Goal: Understand process/instructions: Learn about a topic

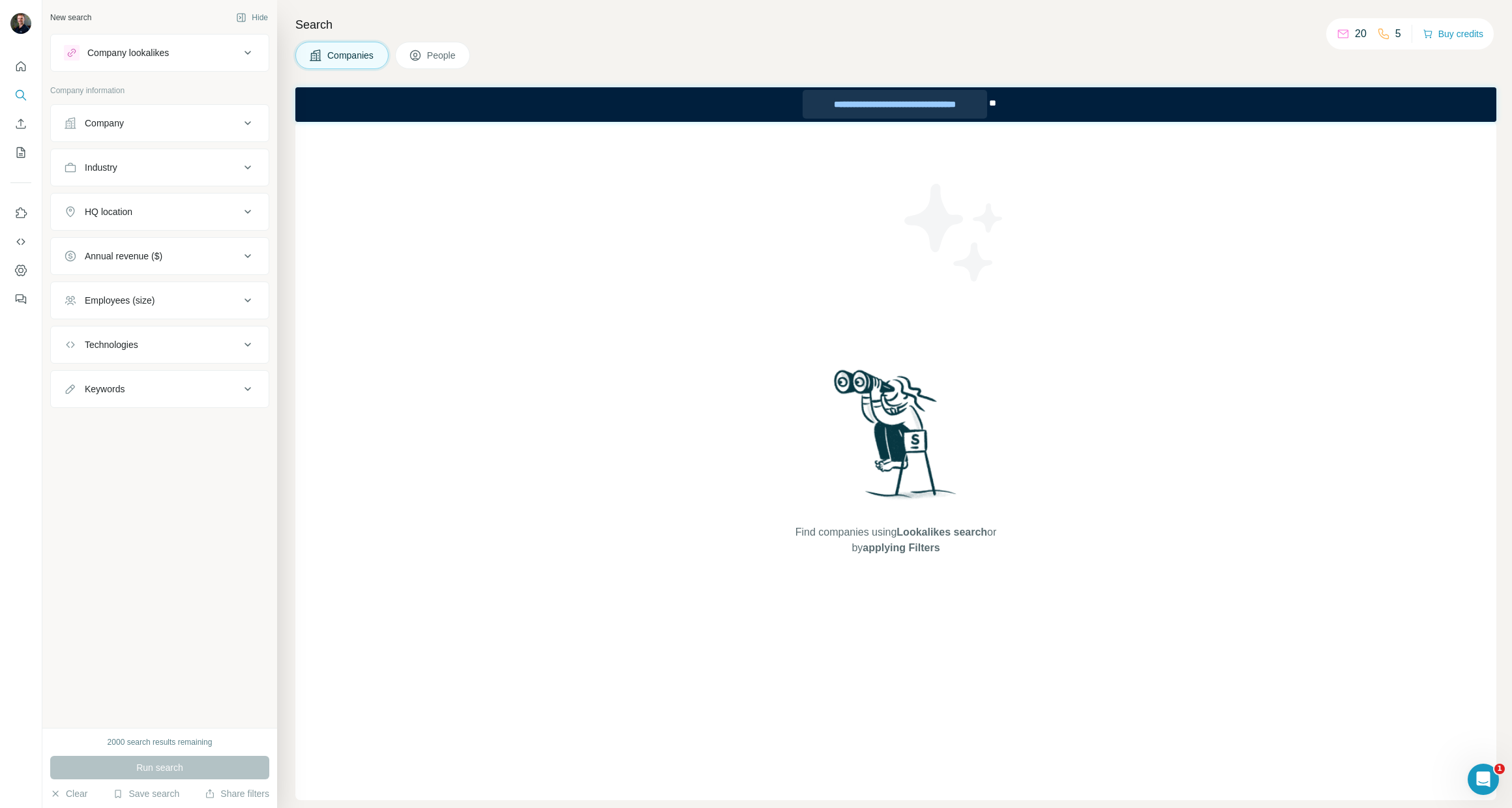
click at [956, 101] on div "**********" at bounding box center [893, 104] width 184 height 28
click at [945, 63] on div "Companies People" at bounding box center [895, 56] width 1201 height 27
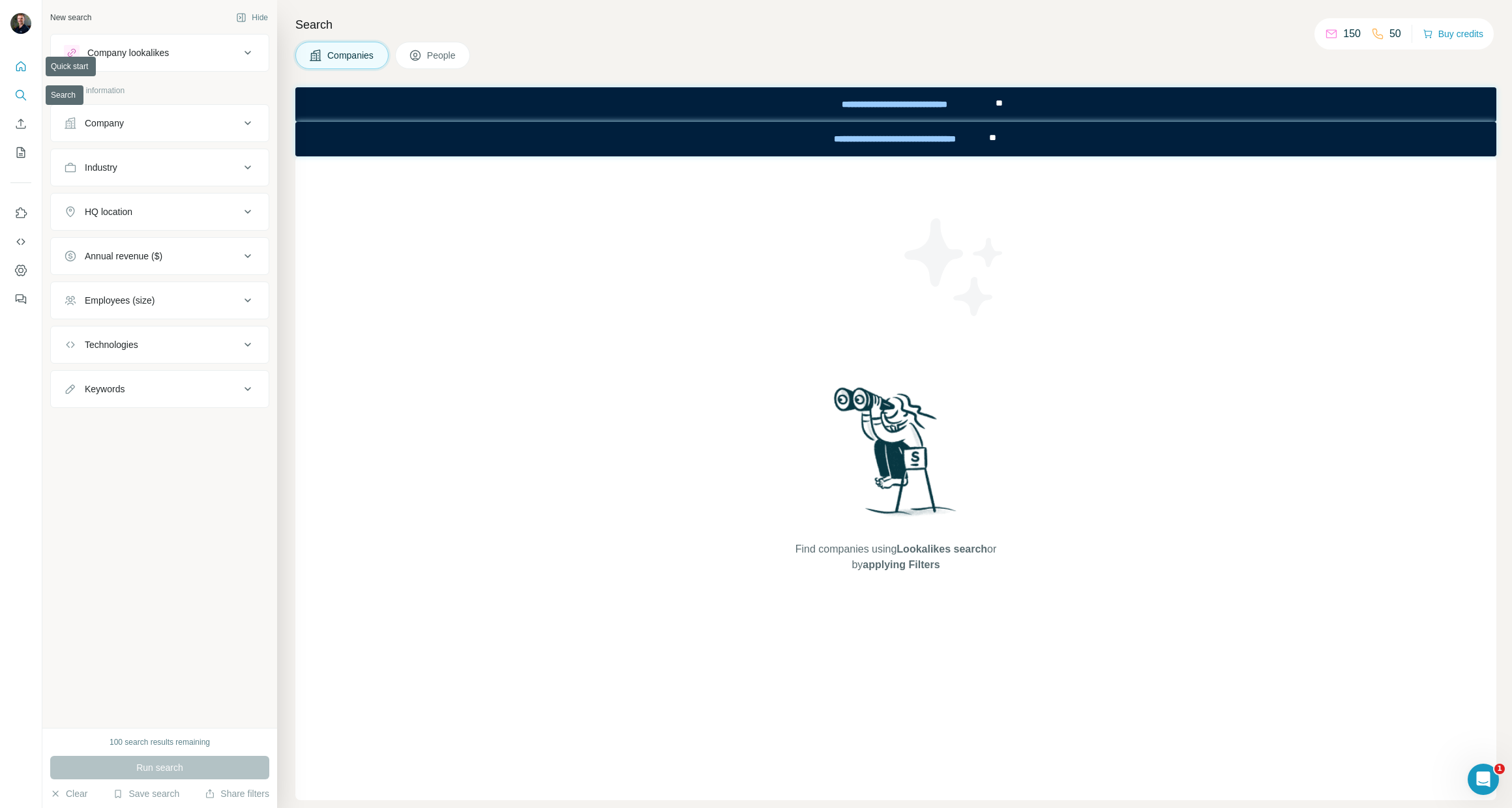
click at [24, 70] on icon "Quick start" at bounding box center [21, 66] width 13 height 13
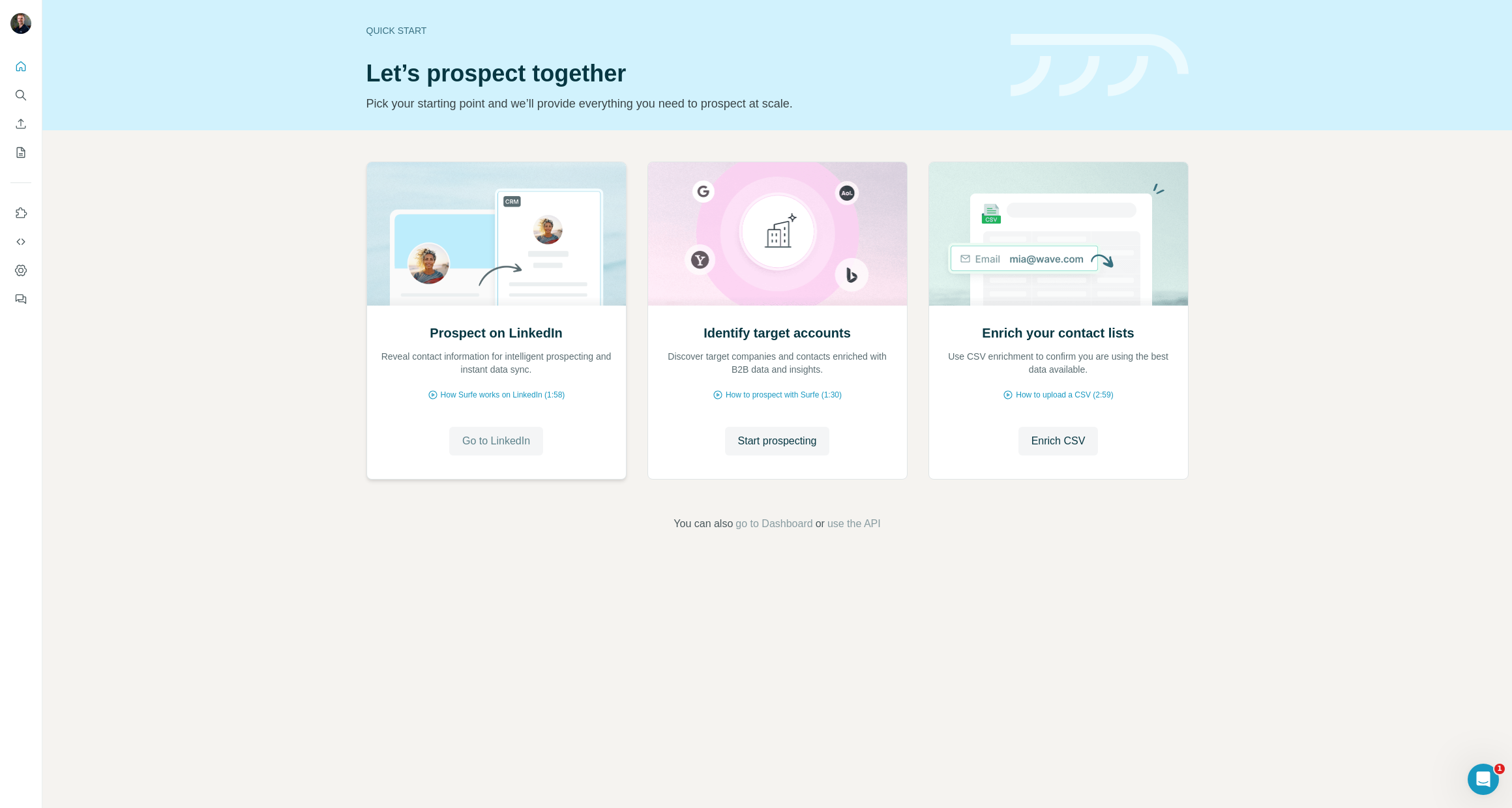
click at [492, 446] on span "Go to LinkedIn" at bounding box center [496, 442] width 68 height 16
drag, startPoint x: 1281, startPoint y: 448, endPoint x: 1264, endPoint y: 448, distance: 17.0
click at [1278, 448] on div "Prospect on LinkedIn Reveal contact information for intelligent prospecting and…" at bounding box center [777, 347] width 1470 height 433
click at [772, 523] on span "go to Dashboard" at bounding box center [774, 524] width 77 height 16
click at [506, 446] on span "Go to LinkedIn" at bounding box center [496, 442] width 68 height 16
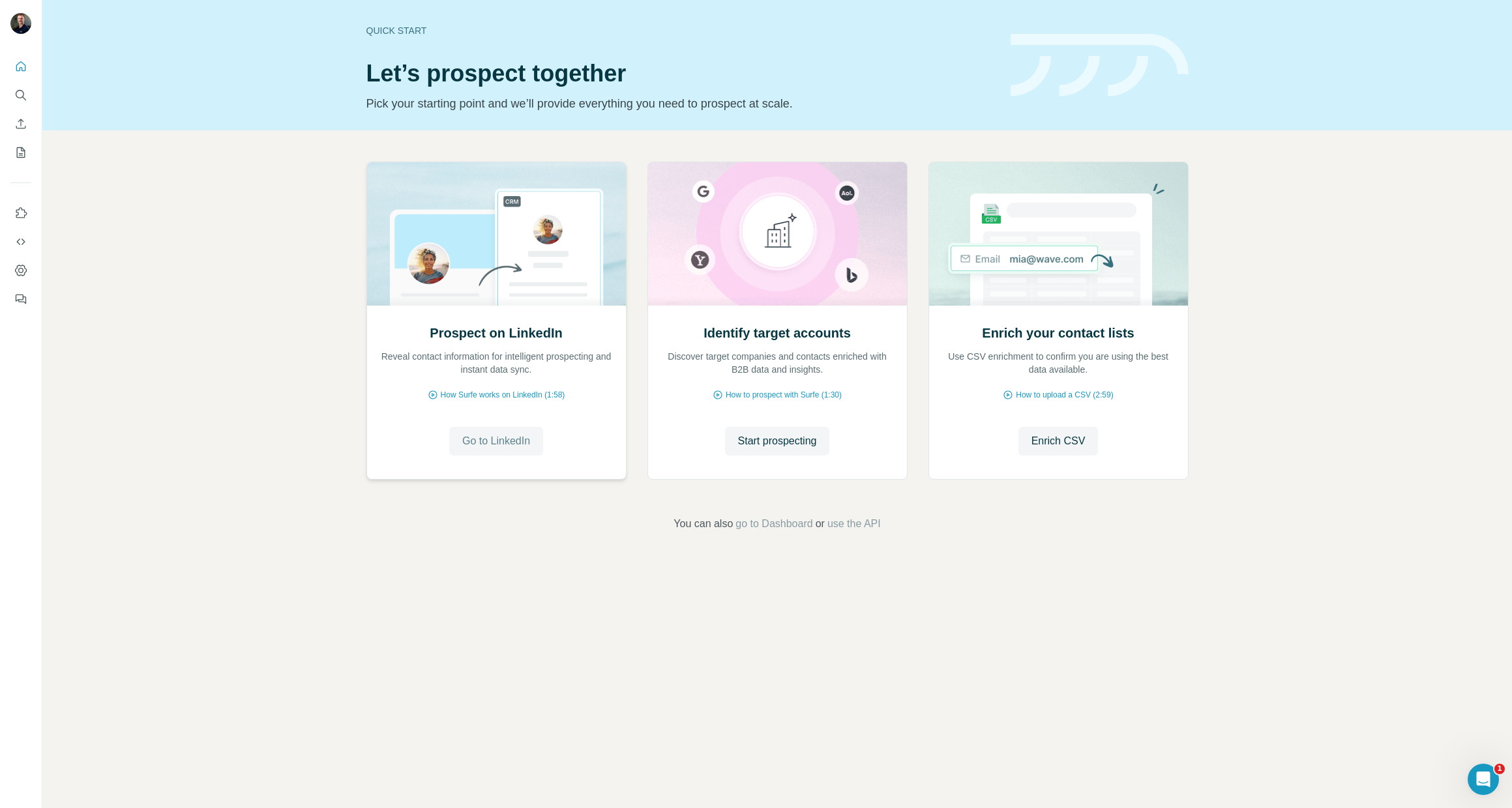
click at [524, 446] on span "Go to LinkedIn" at bounding box center [496, 442] width 68 height 16
click at [1066, 441] on span "Enrich CSV" at bounding box center [1058, 442] width 54 height 16
click at [17, 269] on icon "Dashboard" at bounding box center [21, 270] width 13 height 13
click at [784, 523] on span "go to Dashboard" at bounding box center [774, 524] width 77 height 16
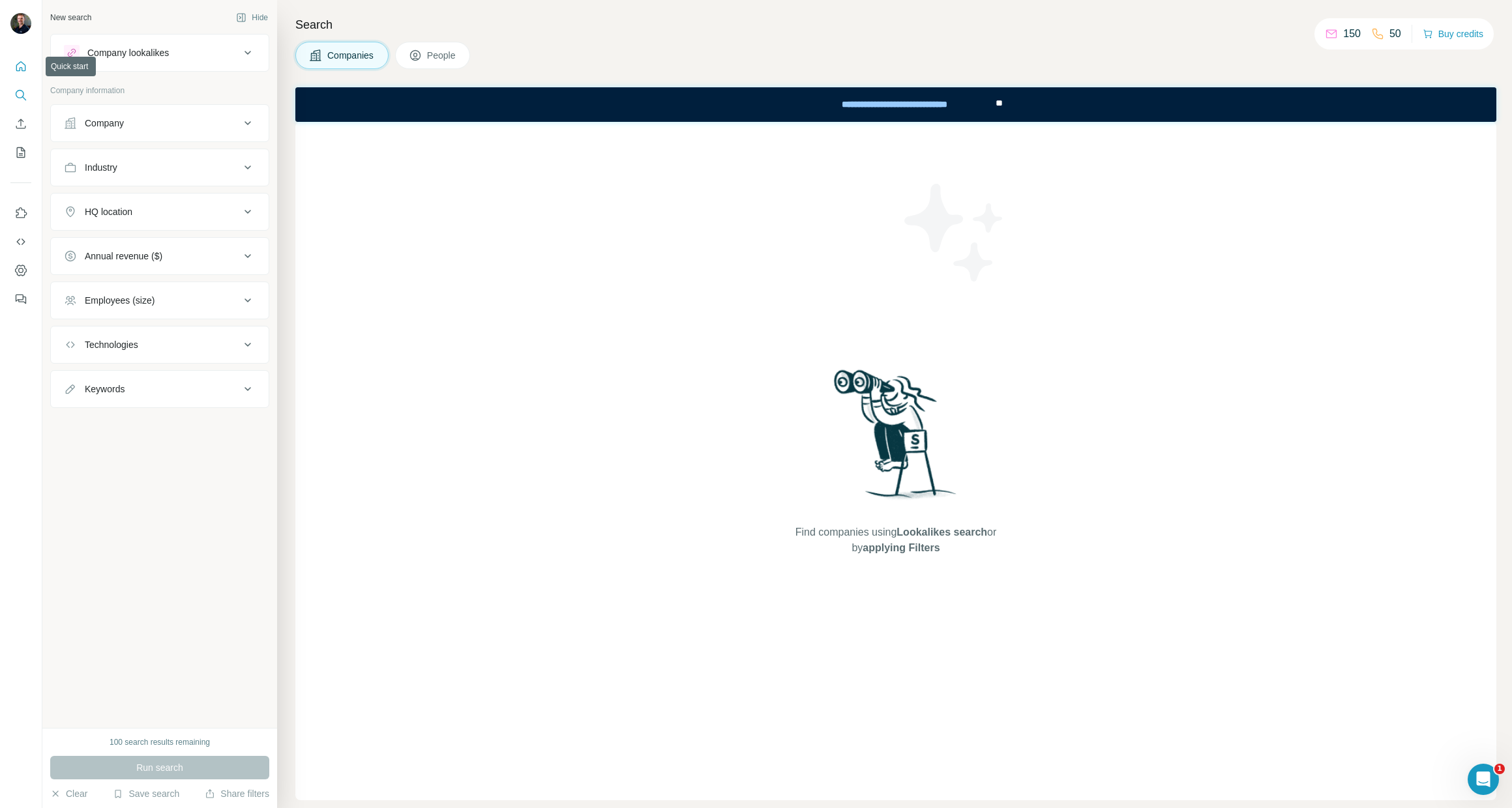
click at [23, 73] on button "Quick start" at bounding box center [21, 67] width 21 height 24
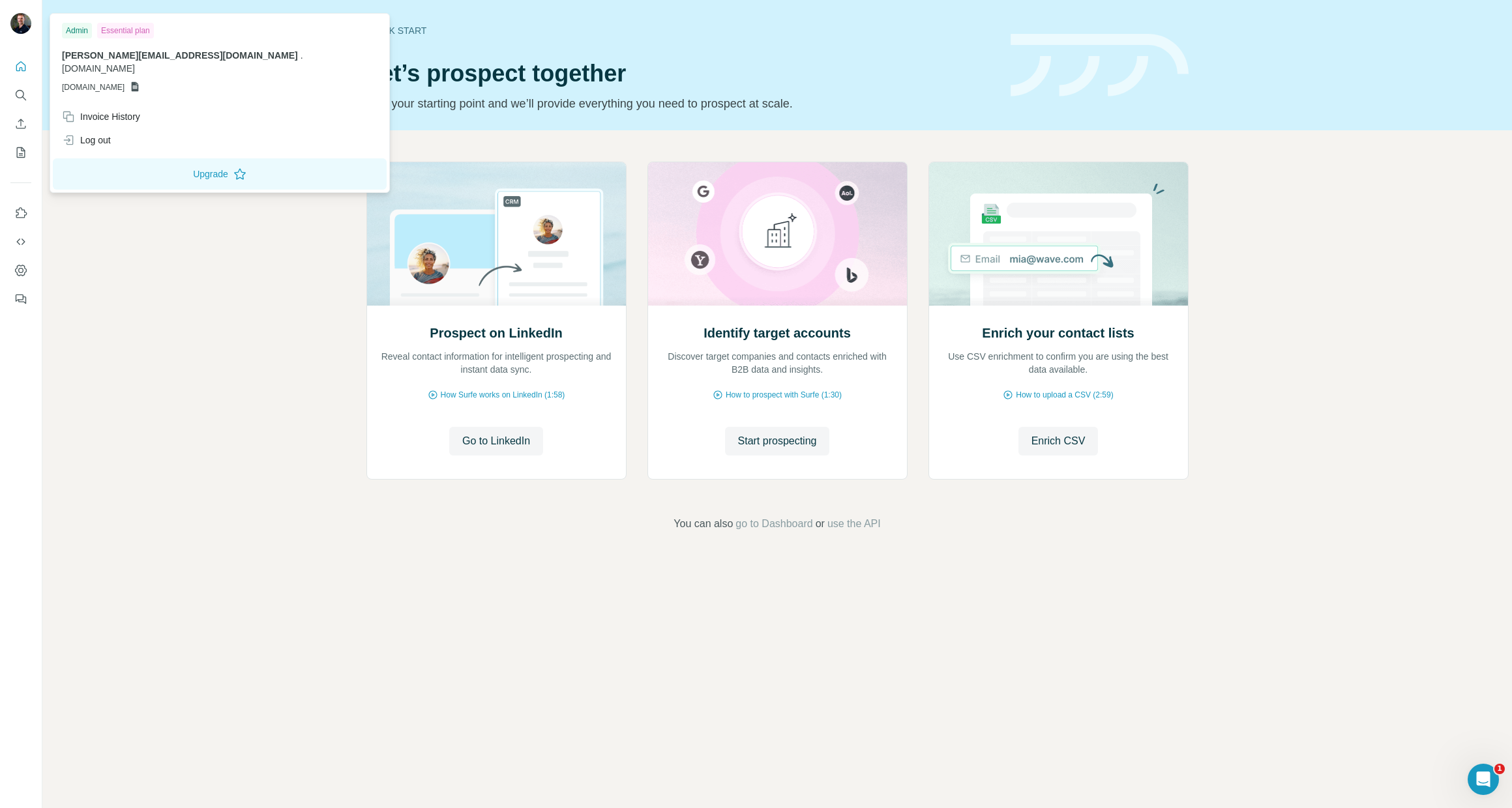
click at [30, 25] on img at bounding box center [21, 23] width 21 height 21
click at [129, 32] on div "Essential plan" at bounding box center [126, 30] width 57 height 16
click at [138, 82] on icon at bounding box center [135, 87] width 7 height 10
click at [124, 158] on button "Upgrade" at bounding box center [220, 174] width 334 height 31
